Goal: Task Accomplishment & Management: Complete application form

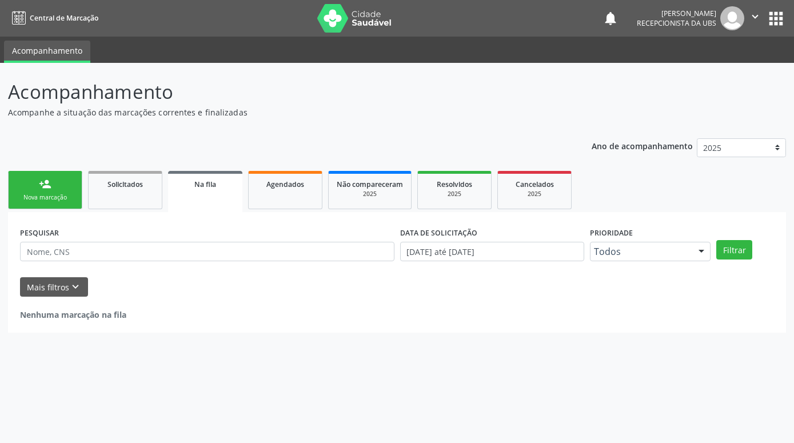
click at [65, 192] on link "person_add Nova marcação" at bounding box center [45, 190] width 74 height 38
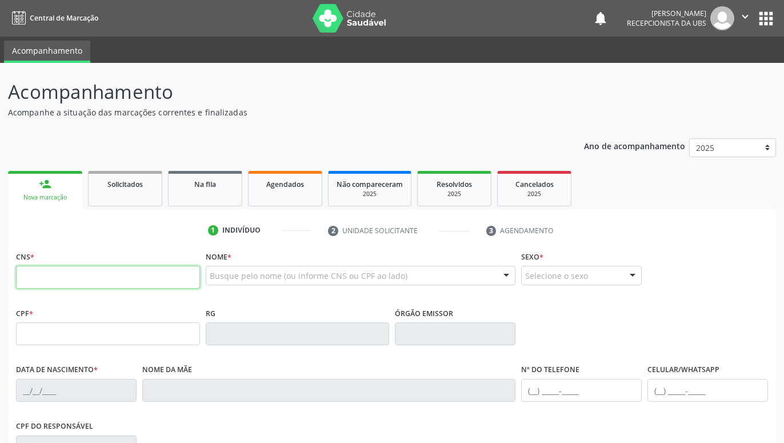
click at [103, 276] on input "text" at bounding box center [108, 277] width 184 height 23
paste input "898 0034 9178 8163"
type input "898 0034 9178 8163"
type input "175.575.724-75"
type input "[DATE]"
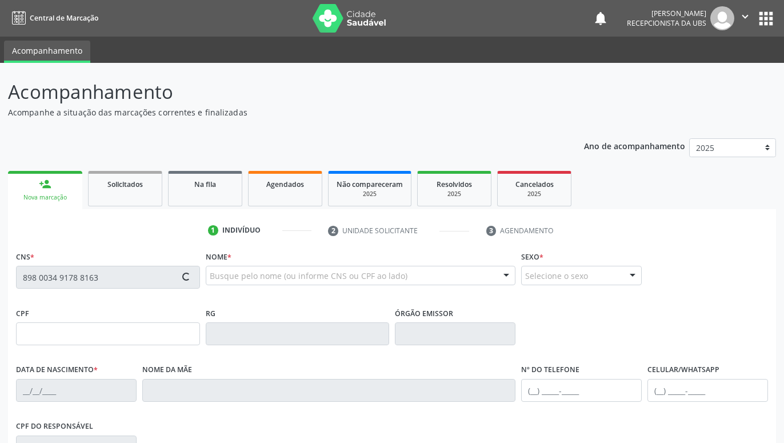
type input "[PERSON_NAME]"
type input "[PHONE_NUMBER]"
type input "000.269.224-44"
type input "467"
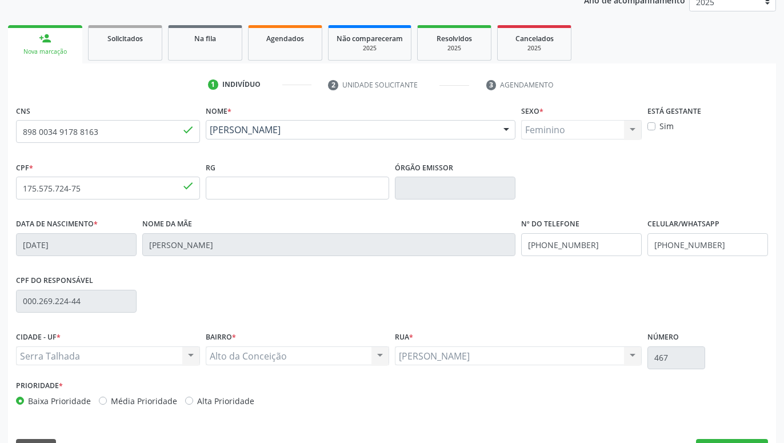
scroll to position [177, 0]
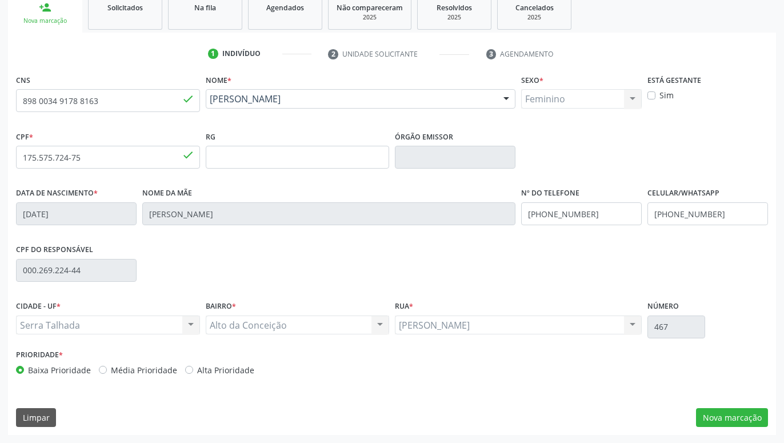
drag, startPoint x: 636, startPoint y: 219, endPoint x: 650, endPoint y: 315, distance: 97.0
click at [714, 407] on div "CNS 898 0034 9178 8163 done Nome * [PERSON_NAME] [PERSON_NAME] CNS: 898 0034 91…" at bounding box center [392, 253] width 768 height 364
click at [719, 422] on button "Nova marcação" at bounding box center [732, 417] width 72 height 19
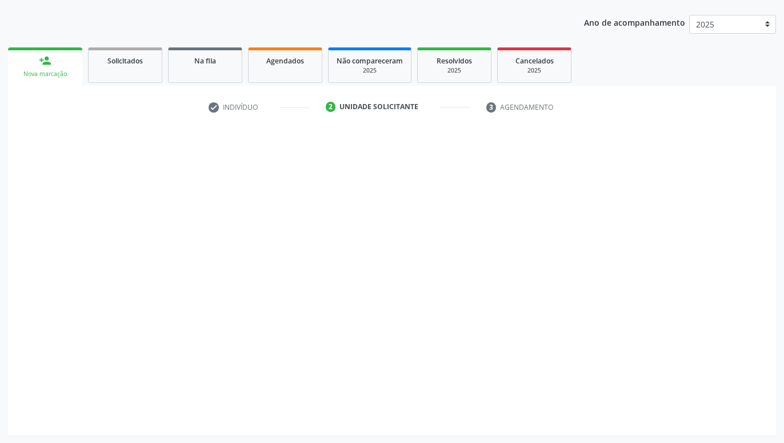
scroll to position [124, 0]
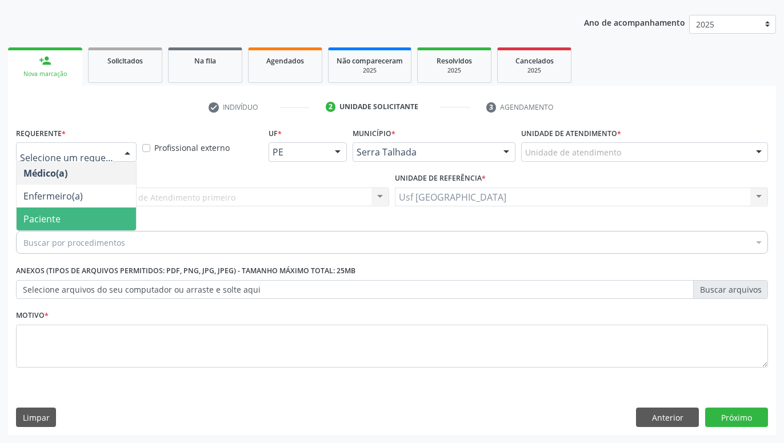
click at [78, 213] on span "Paciente" at bounding box center [77, 219] width 120 height 23
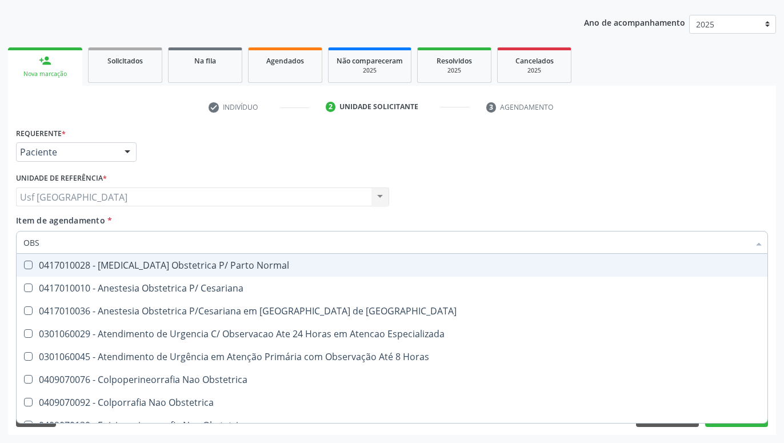
type input "OBST"
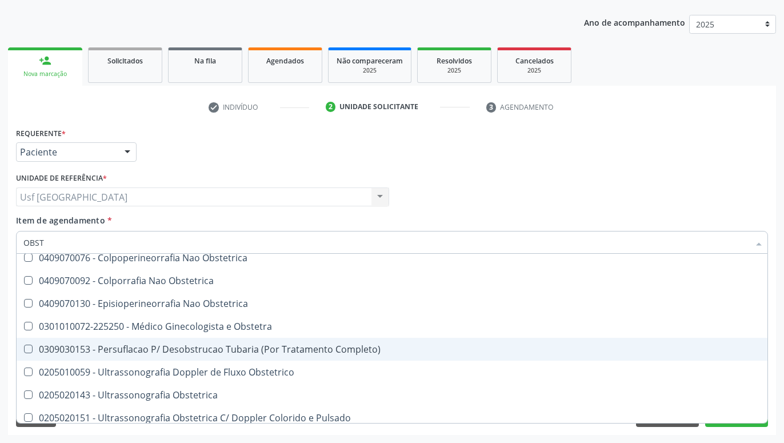
scroll to position [82, 0]
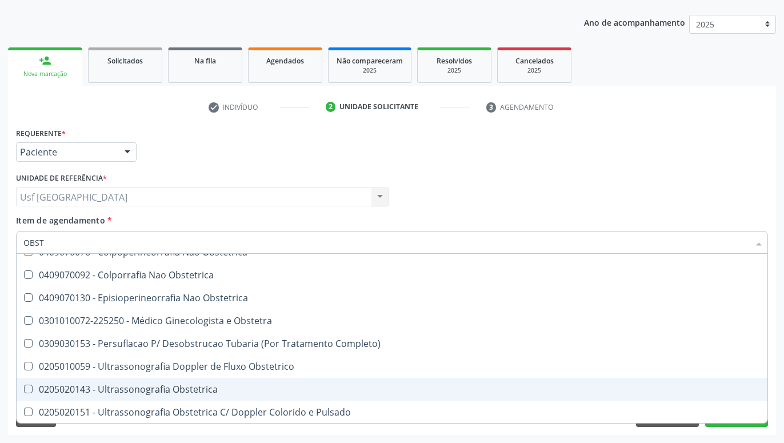
click at [206, 390] on div "0205020143 - Ultrassonografia Obstetrica" at bounding box center [392, 389] width 738 height 9
checkbox Obstetrica "true"
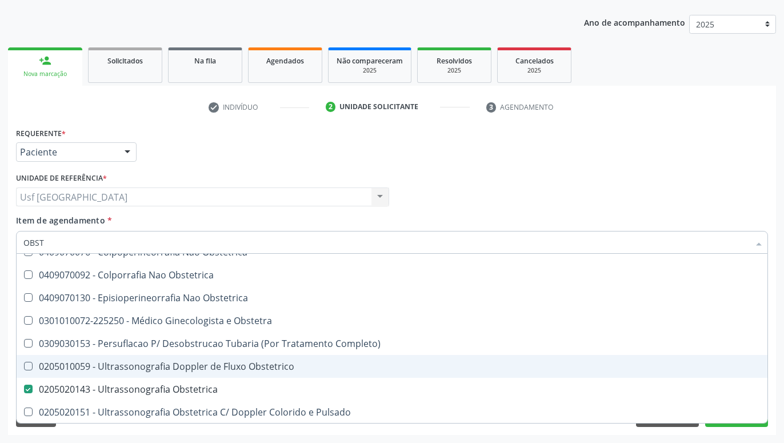
drag, startPoint x: 679, startPoint y: 324, endPoint x: 681, endPoint y: 372, distance: 47.5
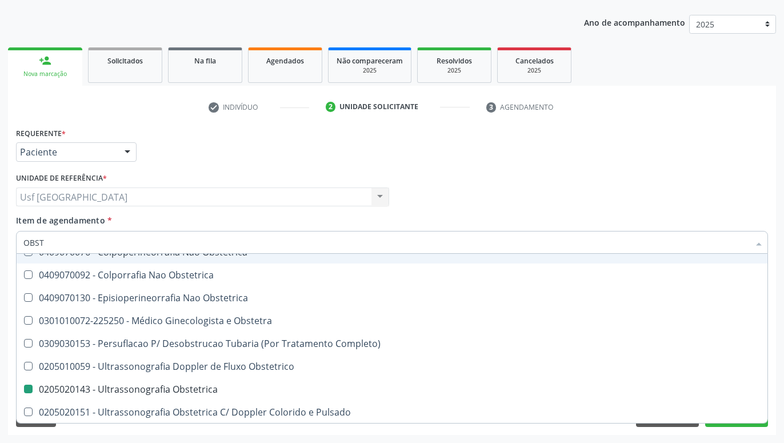
click at [743, 210] on div "Médico Solicitante Por favor, selecione a Unidade de Atendimento primeiro Nenhu…" at bounding box center [392, 192] width 758 height 45
checkbox Cesariana "true"
checkbox Obstetrica "false"
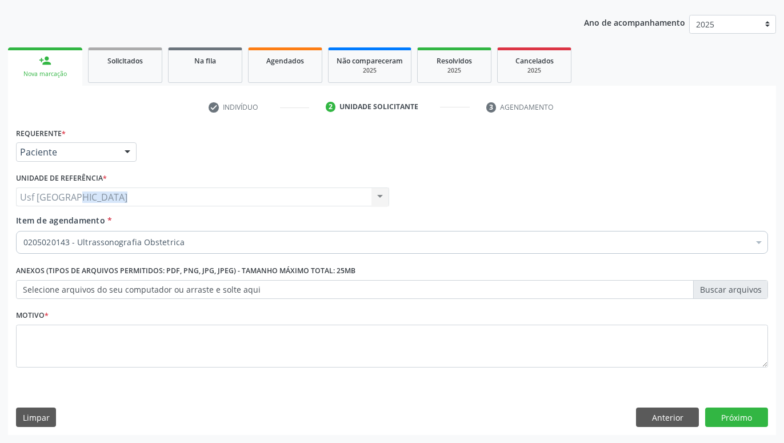
scroll to position [0, 0]
click at [742, 413] on button "Próximo" at bounding box center [737, 417] width 63 height 19
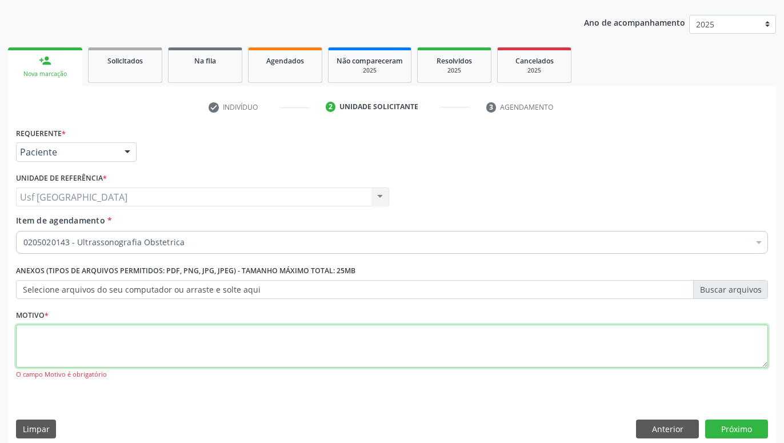
click at [690, 333] on textarea at bounding box center [392, 346] width 752 height 43
type textarea "GESTANTE"
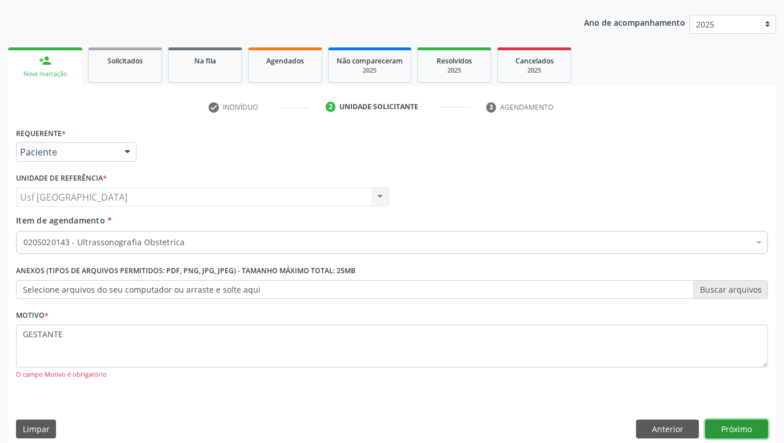
click at [741, 421] on button "Próximo" at bounding box center [737, 429] width 63 height 19
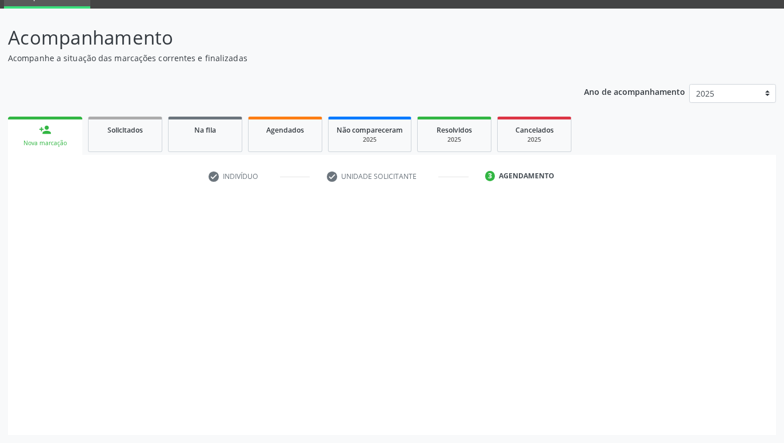
scroll to position [54, 0]
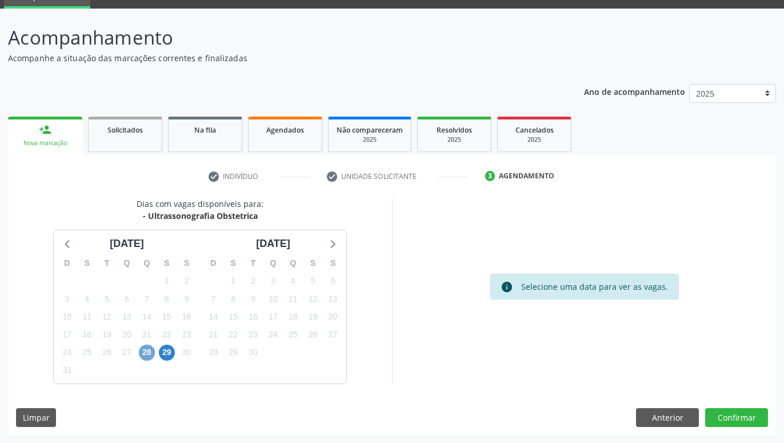
click at [146, 348] on span "28" at bounding box center [147, 353] width 16 height 16
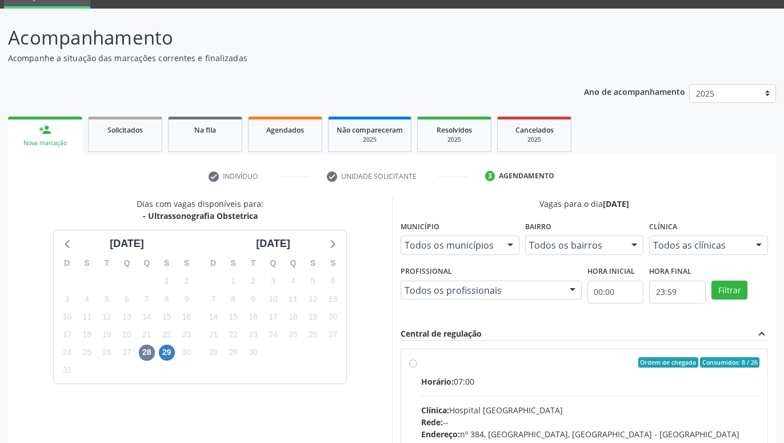
click at [421, 361] on label "Ordem de chegada Consumidos: 8 / 26 Horário: 07:00 Clínica: Hospital [GEOGRAPHI…" at bounding box center [590, 445] width 338 height 176
click at [415, 361] on input "Ordem de chegada Consumidos: 8 / 26 Horário: 07:00 Clínica: Hospital [GEOGRAPHI…" at bounding box center [413, 362] width 8 height 10
radio input "true"
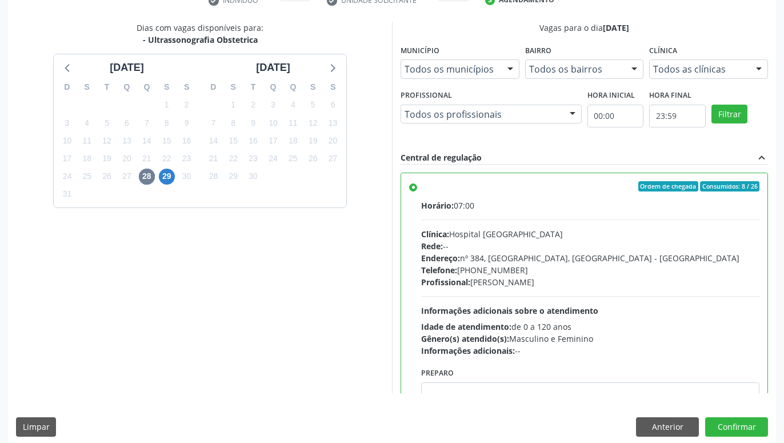
scroll to position [240, 0]
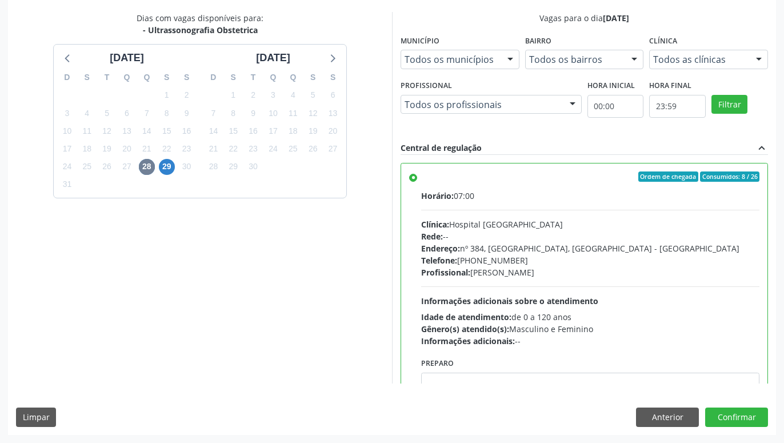
drag, startPoint x: 347, startPoint y: 308, endPoint x: 473, endPoint y: 401, distance: 156.6
click at [727, 415] on button "Confirmar" at bounding box center [737, 417] width 63 height 19
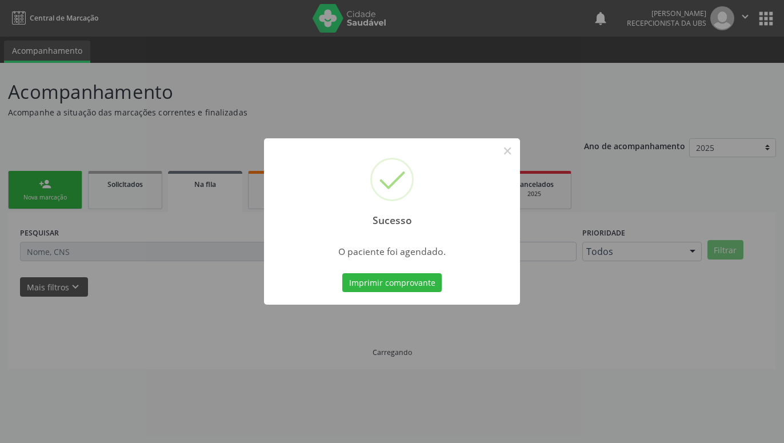
scroll to position [0, 0]
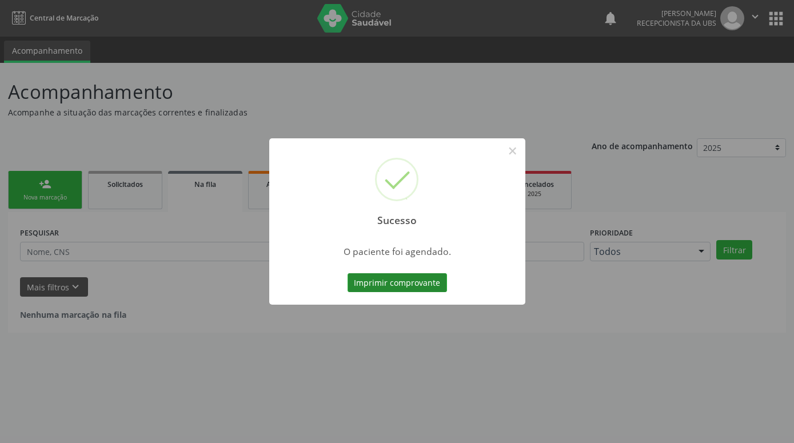
click at [431, 290] on button "Imprimir comprovante" at bounding box center [397, 282] width 99 height 19
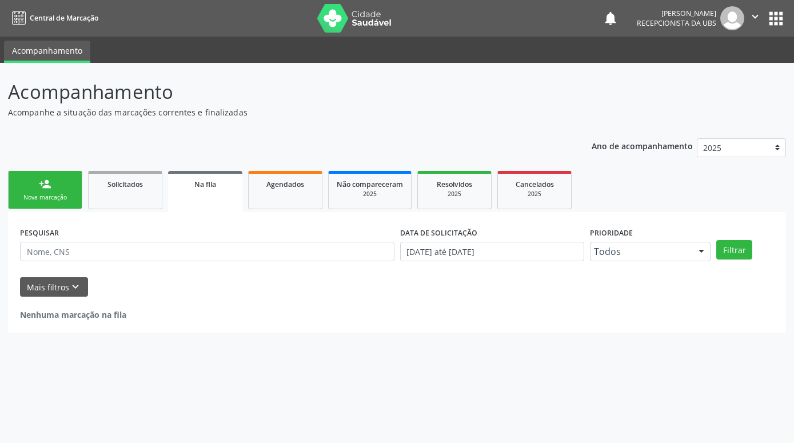
click at [58, 183] on link "person_add Nova marcação" at bounding box center [45, 190] width 74 height 38
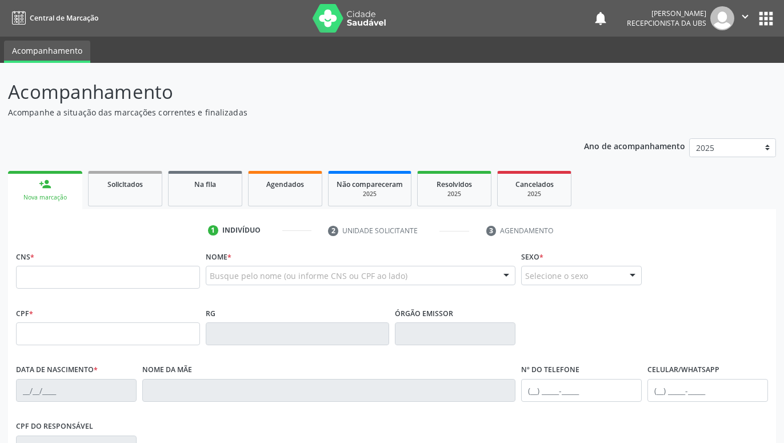
click at [50, 190] on div "person_add" at bounding box center [45, 184] width 13 height 13
click at [74, 269] on input "text" at bounding box center [108, 277] width 184 height 23
paste input "898 0034 0251 8629"
type input "898 0034 0251 8629"
type input "078.502.354-28"
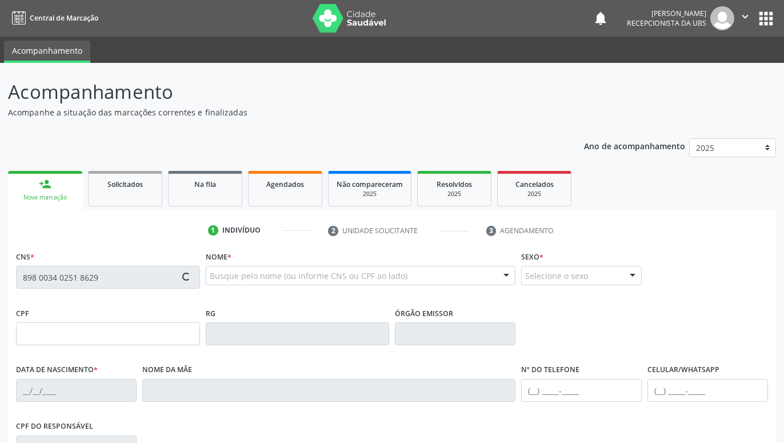
type input "[DATE]"
type input "[PERSON_NAME]"
type input "[PHONE_NUMBER]"
type input "960"
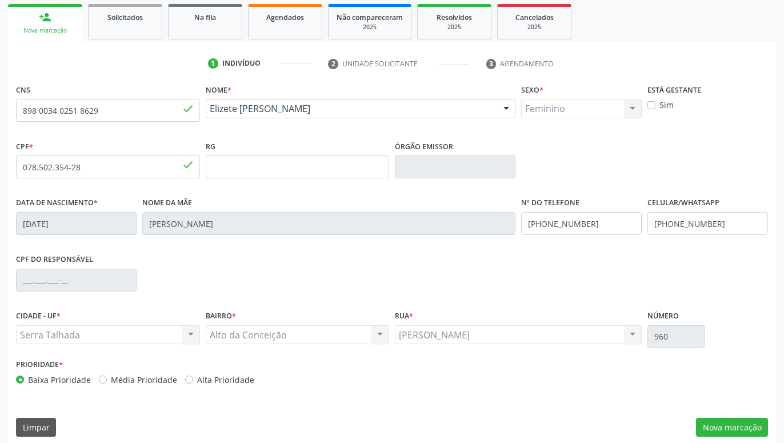
scroll to position [177, 0]
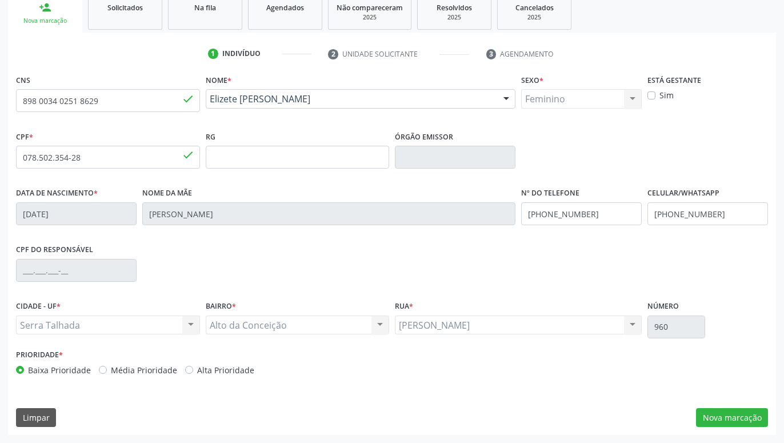
drag, startPoint x: 621, startPoint y: 220, endPoint x: 707, endPoint y: 310, distance: 125.0
click at [725, 425] on button "Nova marcação" at bounding box center [732, 417] width 72 height 19
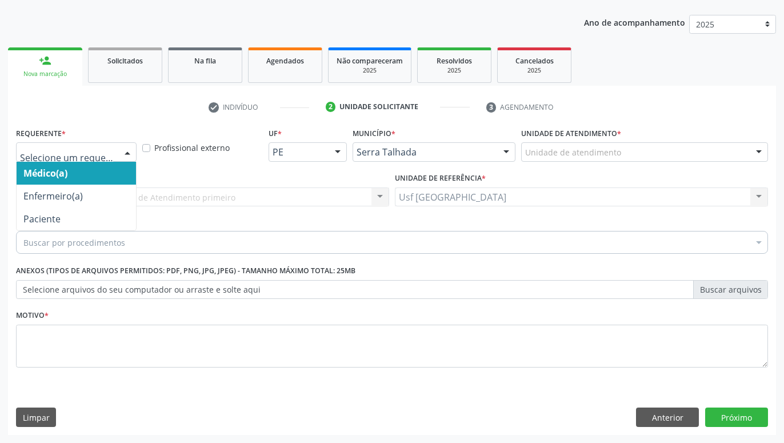
click at [120, 158] on div "Médico(a) Enfermeiro(a) Paciente Nenhum resultado encontrado para: " " Não há n…" at bounding box center [76, 151] width 121 height 19
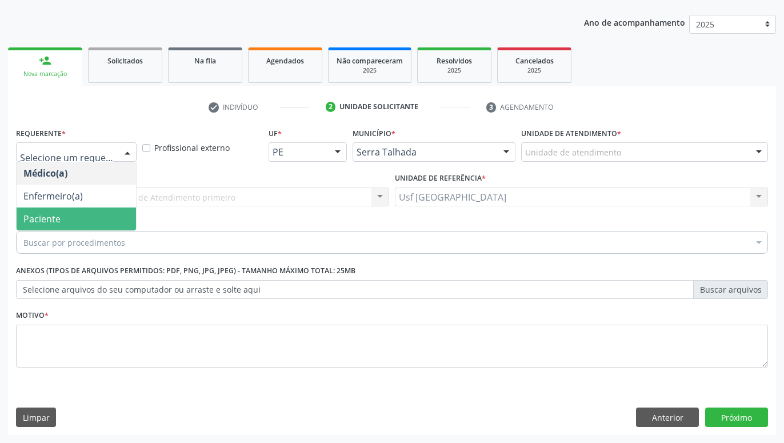
click at [86, 214] on span "Paciente" at bounding box center [77, 219] width 120 height 23
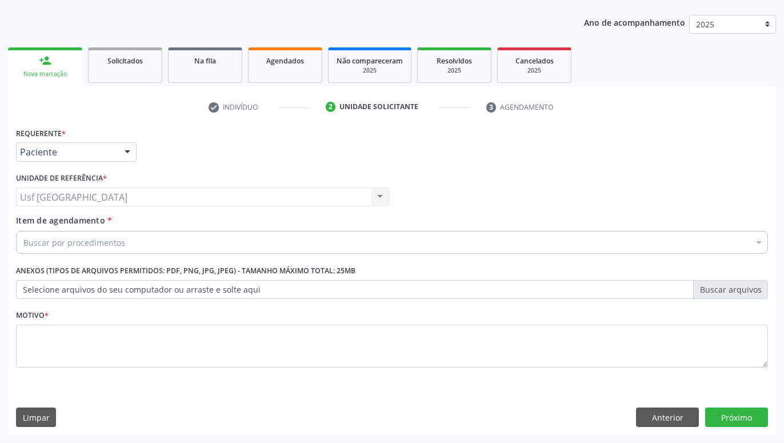
click at [164, 242] on div "Buscar por procedimentos" at bounding box center [392, 242] width 752 height 23
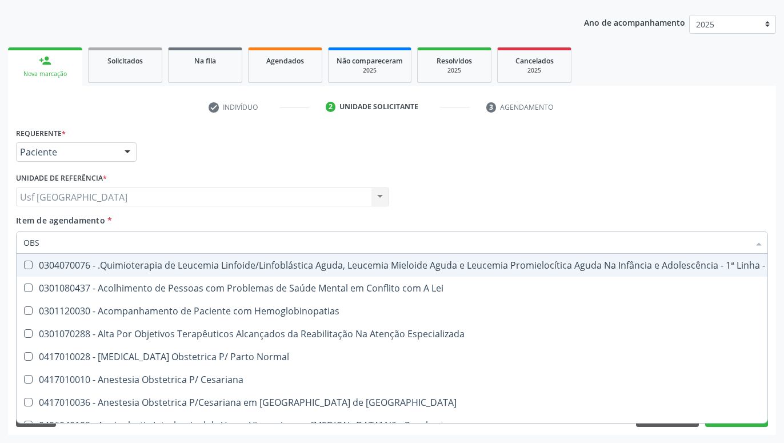
type input "OBST"
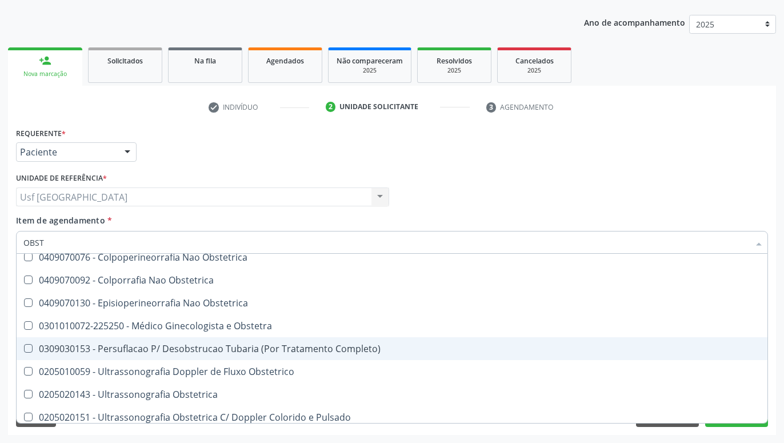
scroll to position [82, 0]
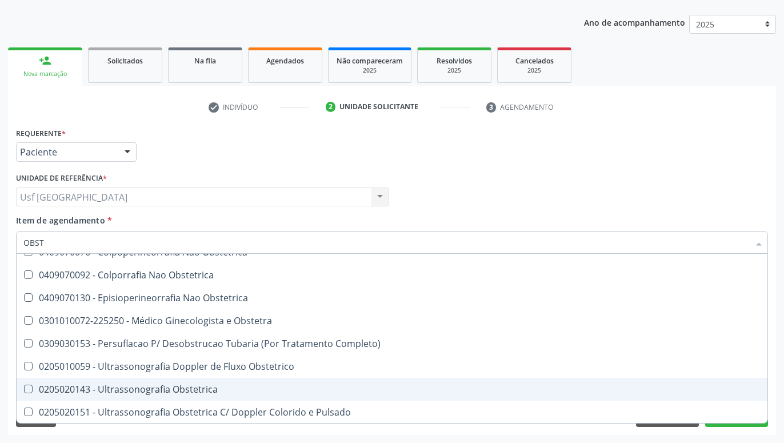
click at [351, 394] on div "0205020143 - Ultrassonografia Obstetrica" at bounding box center [392, 389] width 738 height 9
checkbox Obstetrica "true"
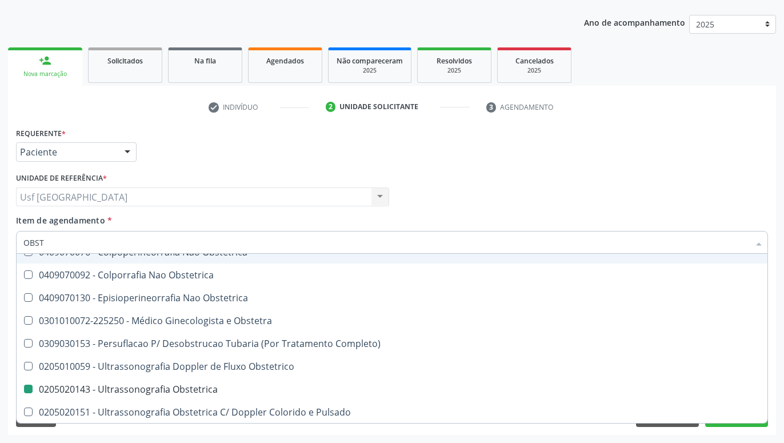
click at [526, 197] on div "Médico Solicitante Por favor, selecione a Unidade de Atendimento primeiro Nenhu…" at bounding box center [392, 192] width 758 height 45
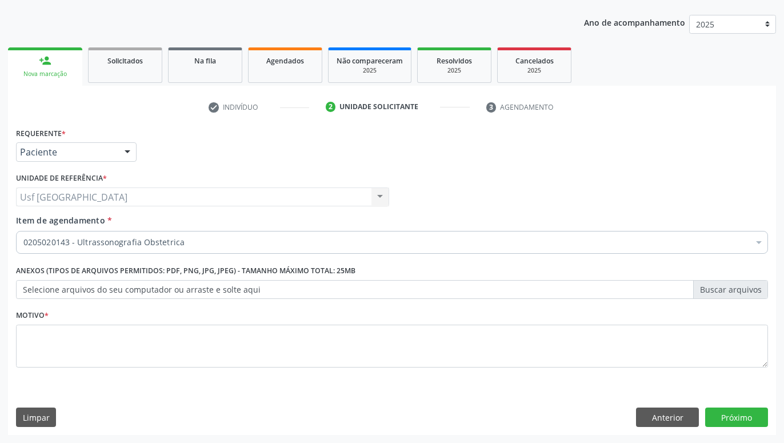
scroll to position [0, 0]
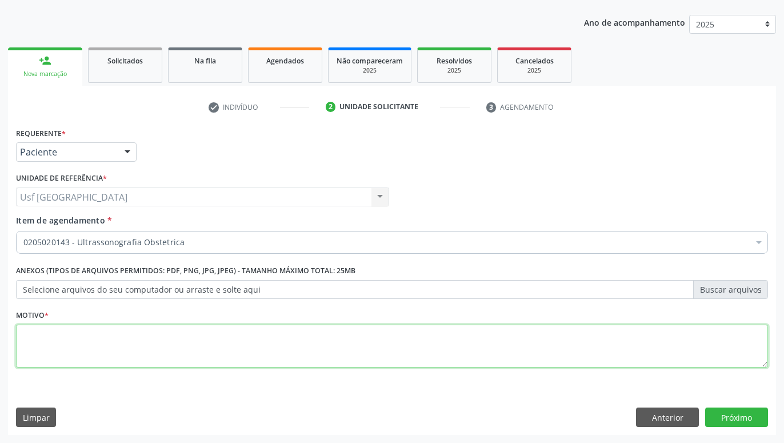
click at [730, 353] on textarea at bounding box center [392, 346] width 752 height 43
type textarea "."
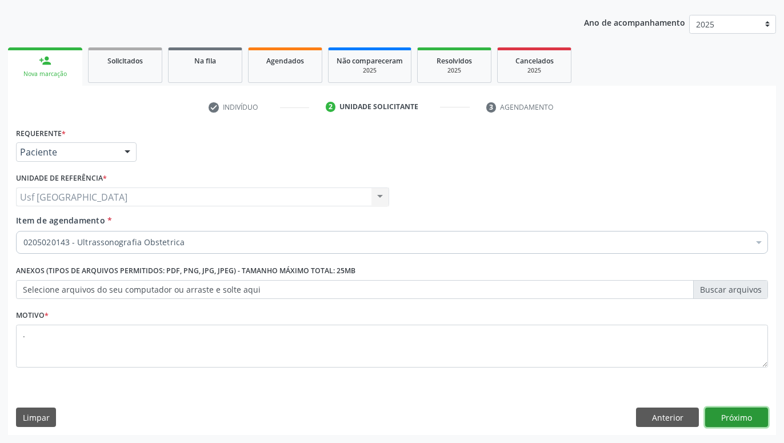
click at [735, 412] on button "Próximo" at bounding box center [737, 417] width 63 height 19
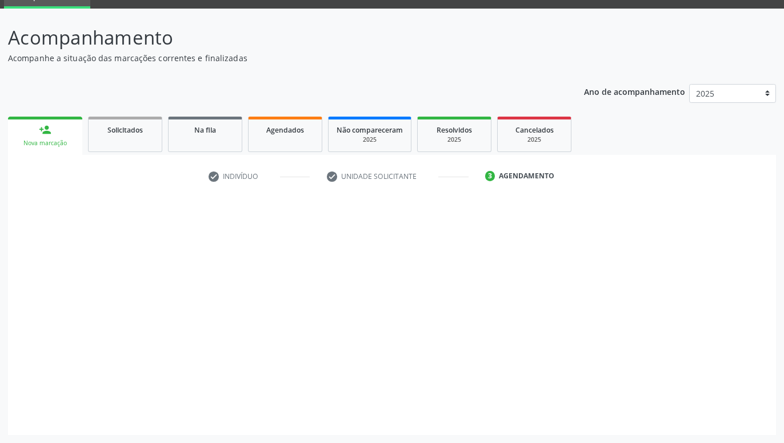
scroll to position [54, 0]
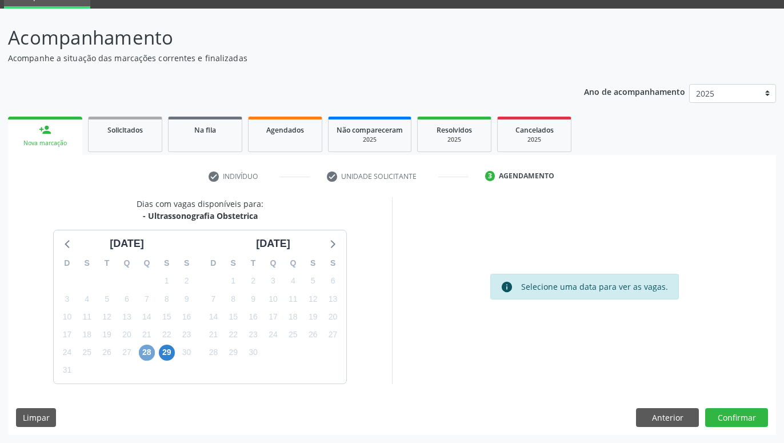
click at [142, 351] on span "28" at bounding box center [147, 353] width 16 height 16
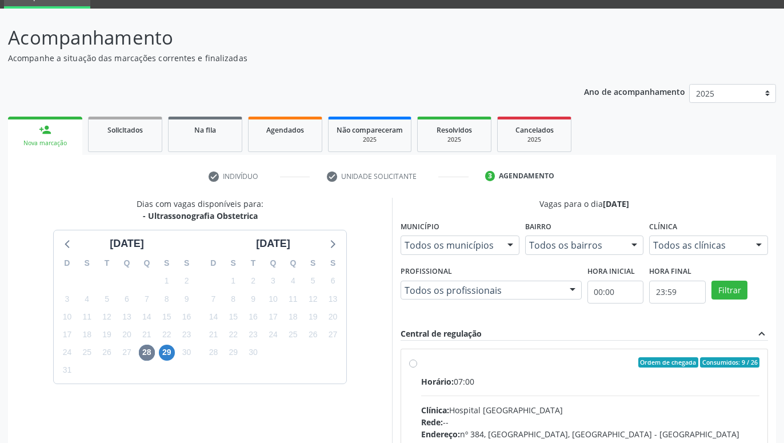
click at [421, 362] on label "Ordem de chegada Consumidos: 9 / 26 Horário: 07:00 Clínica: Hospital [GEOGRAPHI…" at bounding box center [590, 445] width 338 height 176
click at [412, 362] on input "Ordem de chegada Consumidos: 9 / 26 Horário: 07:00 Clínica: Hospital [GEOGRAPHI…" at bounding box center [413, 362] width 8 height 10
radio input "true"
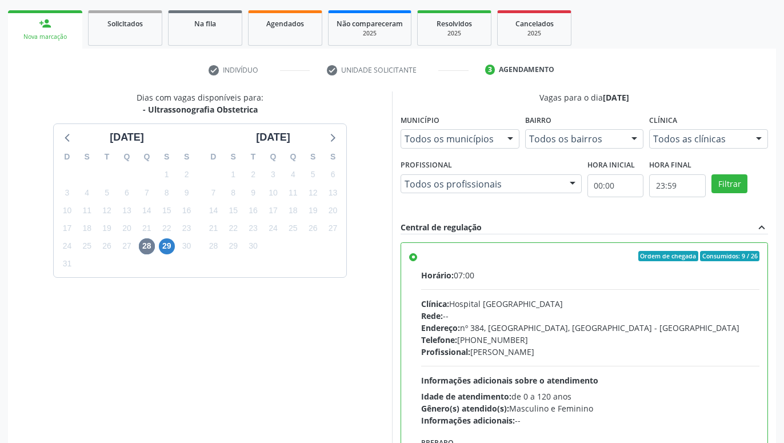
scroll to position [240, 0]
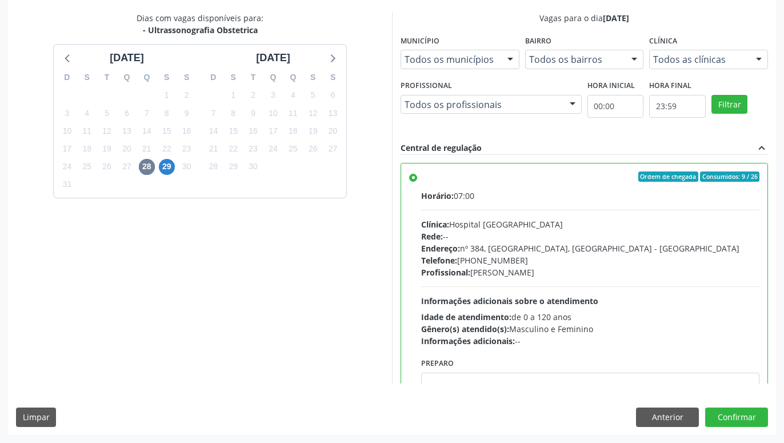
drag, startPoint x: 362, startPoint y: 237, endPoint x: 356, endPoint y: 353, distance: 115.6
click at [751, 412] on button "Confirmar" at bounding box center [737, 417] width 63 height 19
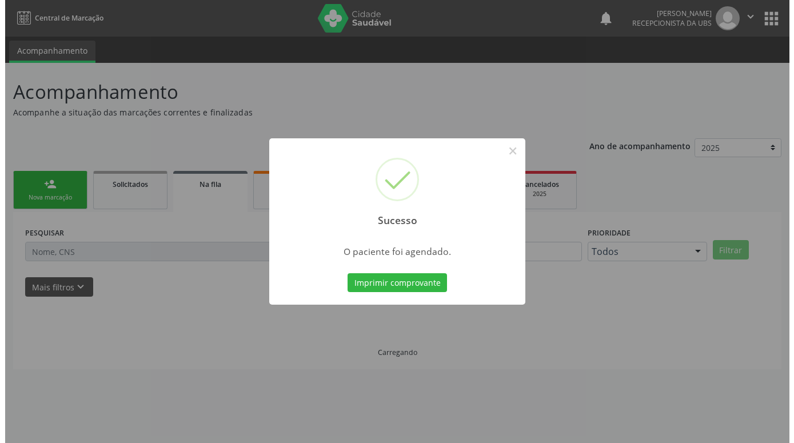
scroll to position [0, 0]
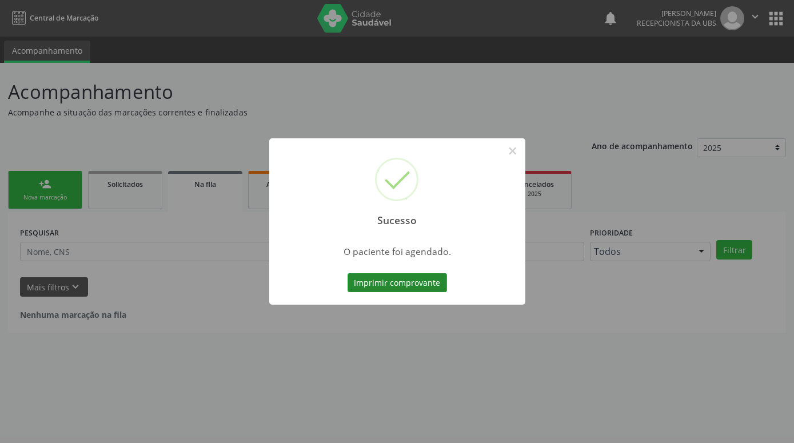
click at [428, 284] on button "Imprimir comprovante" at bounding box center [397, 282] width 99 height 19
